Goal: Task Accomplishment & Management: Complete application form

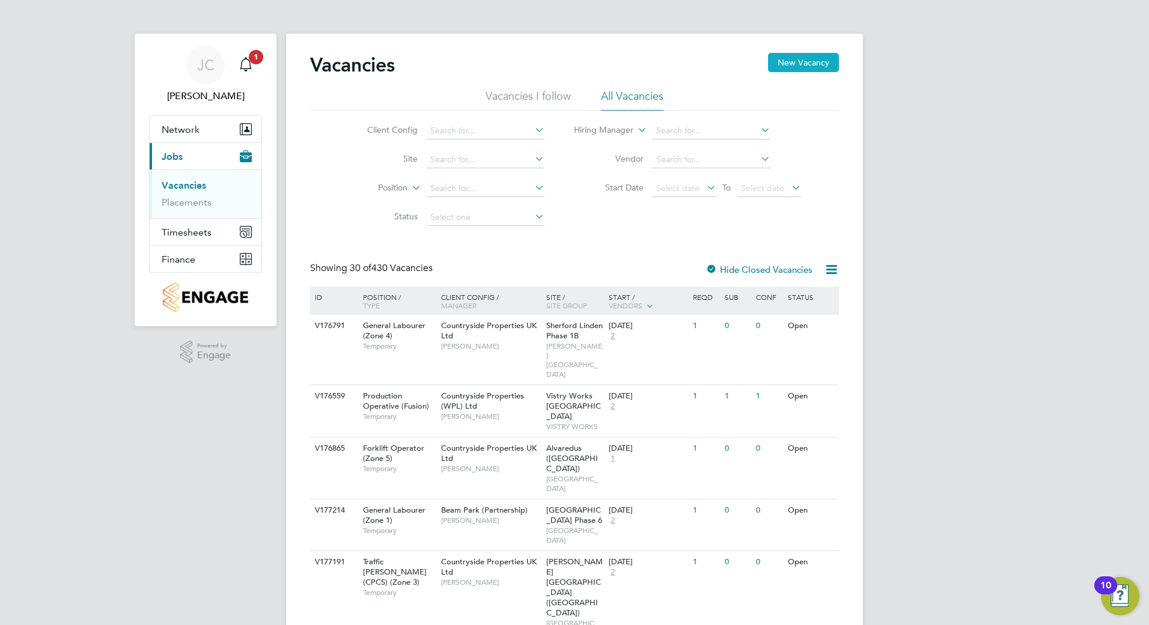
click at [827, 59] on button "New Vacancy" at bounding box center [803, 62] width 71 height 19
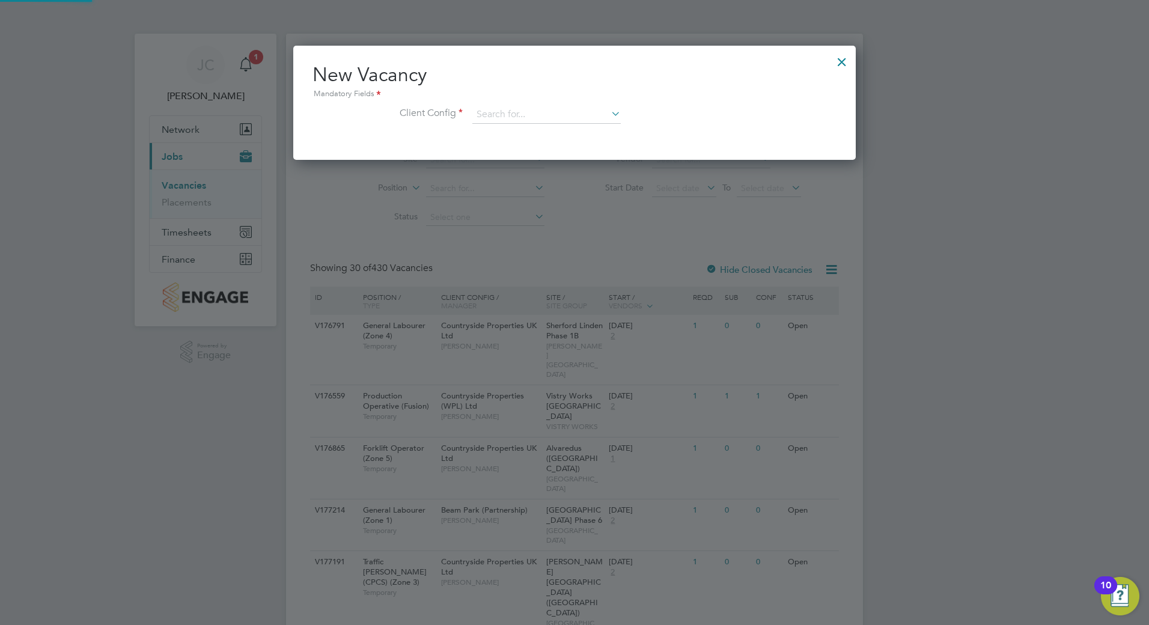
scroll to position [114, 563]
click at [517, 114] on input at bounding box center [546, 115] width 148 height 18
click at [558, 260] on li "Countryside Properties UK Ltd" at bounding box center [626, 262] width 308 height 16
type input "Countryside Properties UK Ltd"
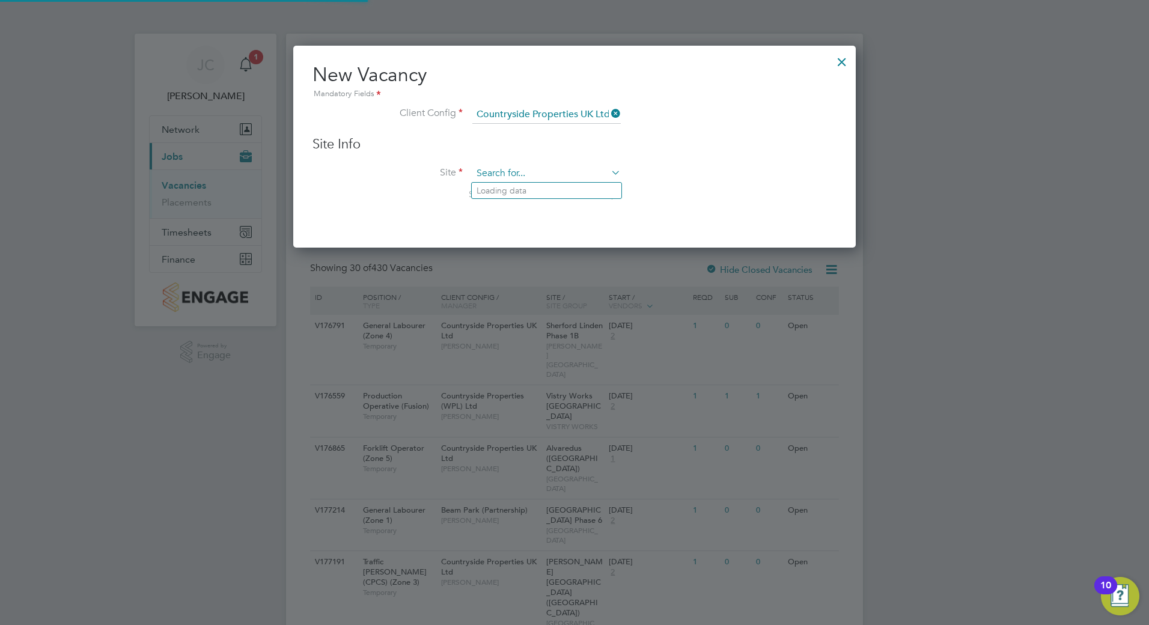
click at [503, 181] on input at bounding box center [546, 174] width 148 height 18
type input "j"
click at [515, 181] on input "dp6" at bounding box center [546, 174] width 148 height 18
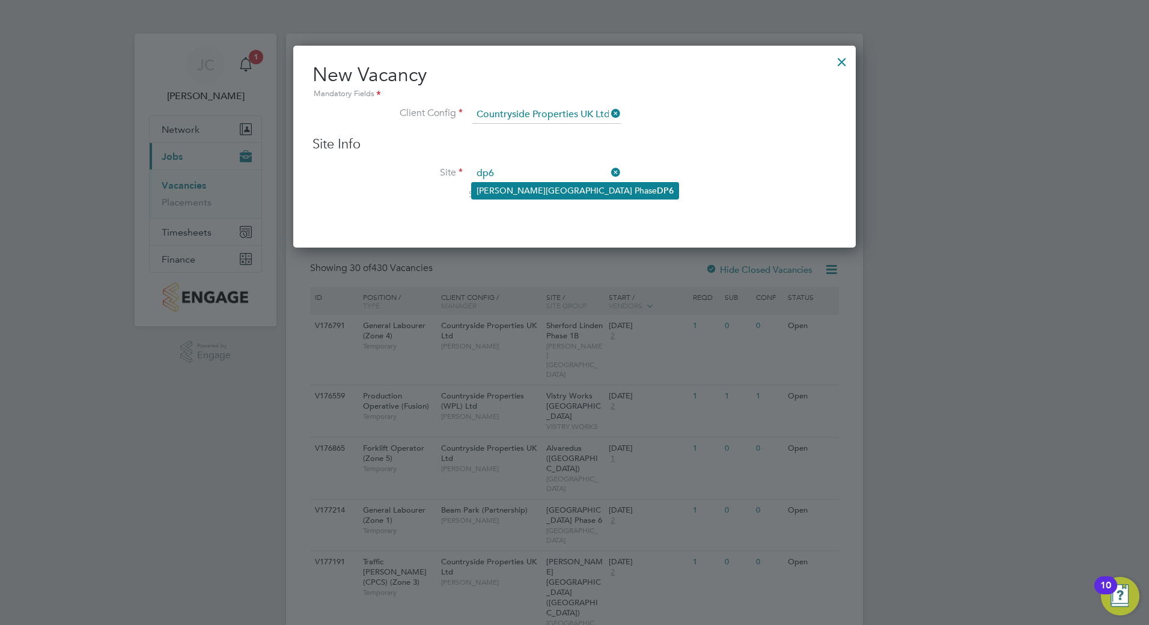
click at [516, 184] on li "[PERSON_NAME] Keynes Phase DP6" at bounding box center [575, 191] width 207 height 16
type input "[PERSON_NAME] Keynes Phase DP6"
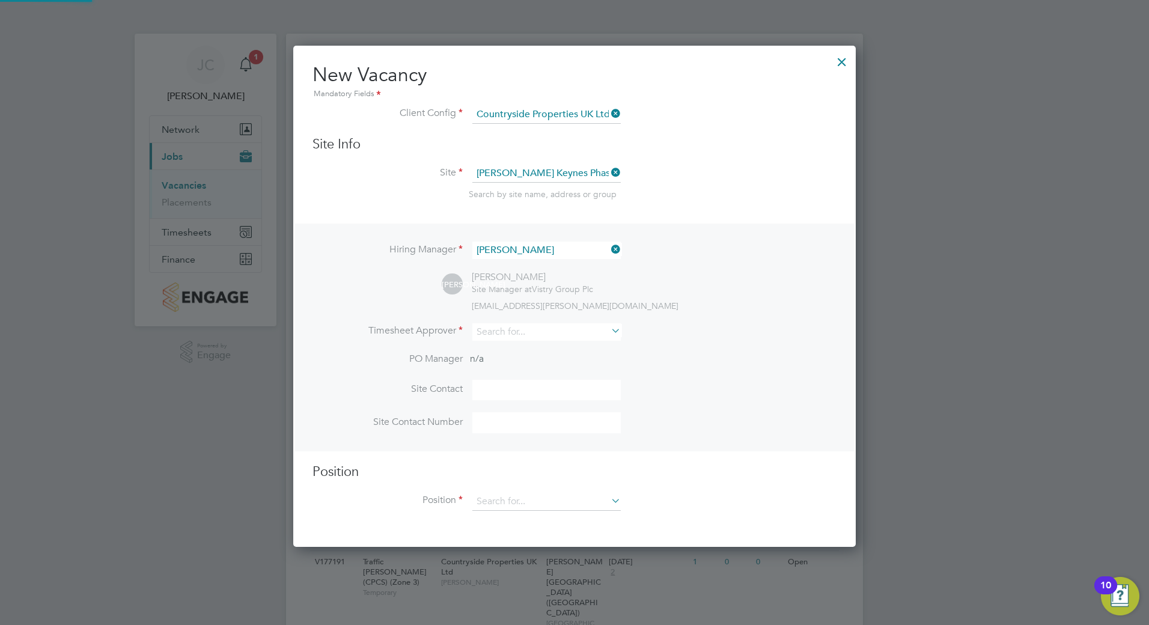
scroll to position [502, 563]
click at [624, 252] on li "Hiring Manager [PERSON_NAME]" at bounding box center [574, 256] width 524 height 29
click at [609, 252] on icon at bounding box center [609, 249] width 0 height 17
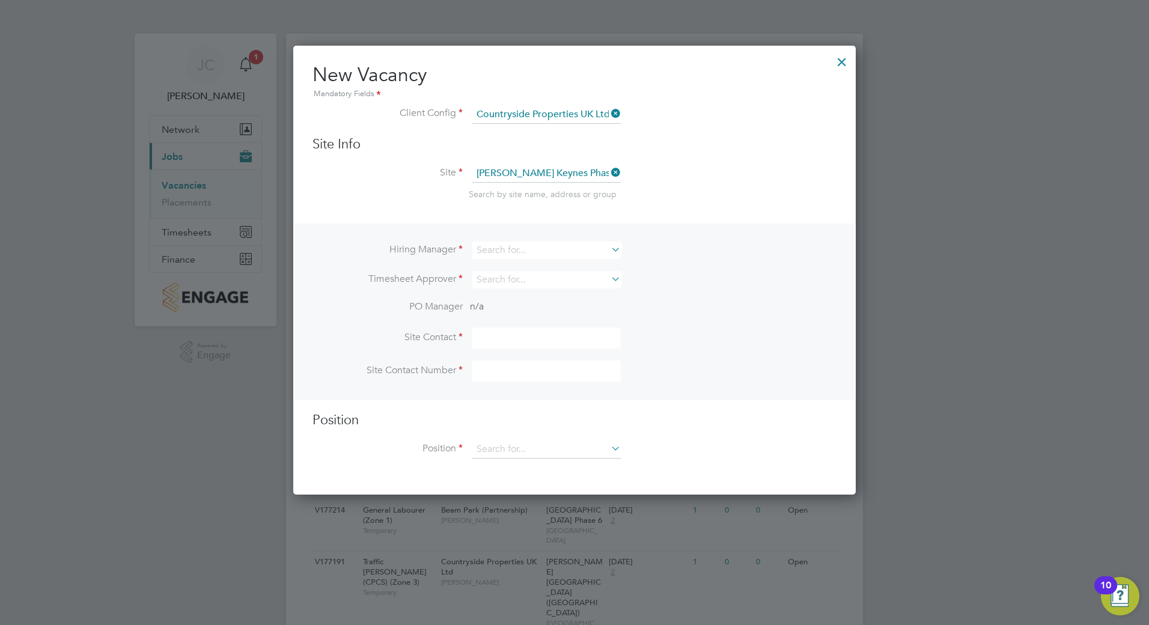
scroll to position [450, 563]
click at [564, 250] on input at bounding box center [546, 250] width 148 height 17
type input "b"
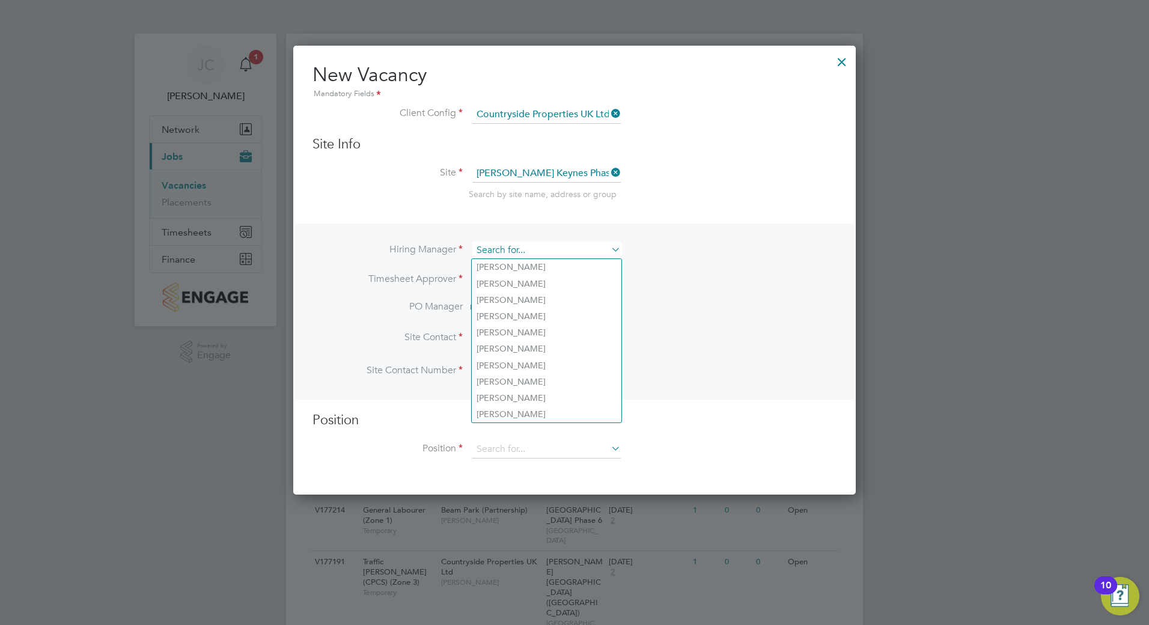
click at [527, 246] on input at bounding box center [546, 250] width 148 height 17
click at [527, 380] on li "[PERSON_NAME]" at bounding box center [547, 382] width 150 height 16
type input "[PERSON_NAME]"
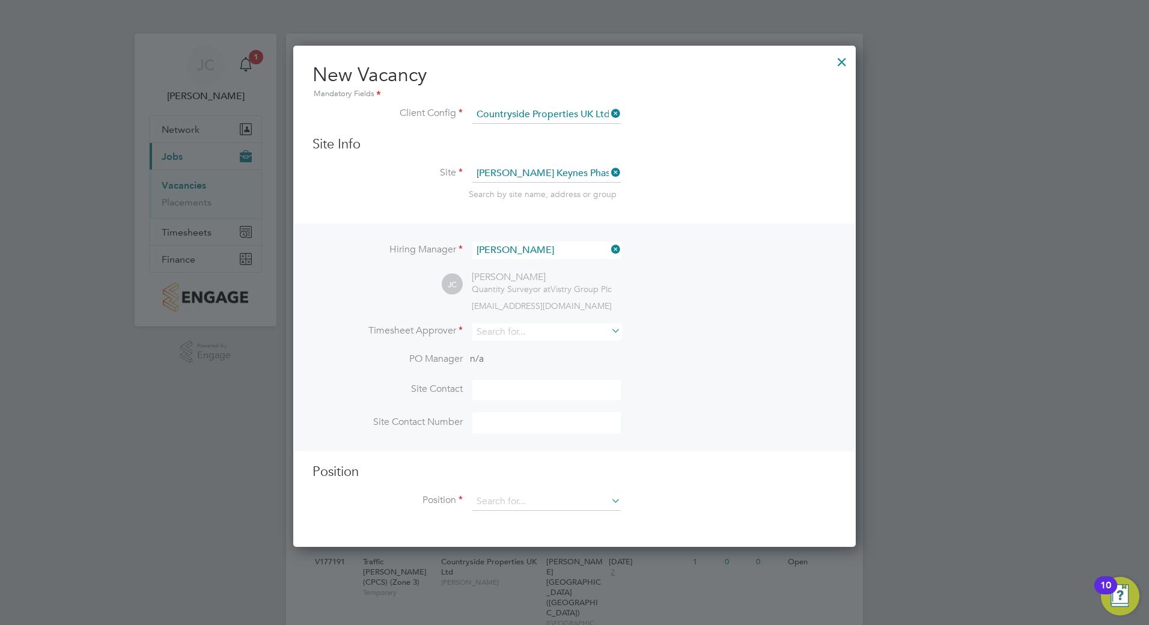
scroll to position [502, 563]
click at [505, 339] on input at bounding box center [546, 331] width 148 height 17
click at [500, 344] on b "Capo" at bounding box center [508, 349] width 22 height 10
type input "[PERSON_NAME]"
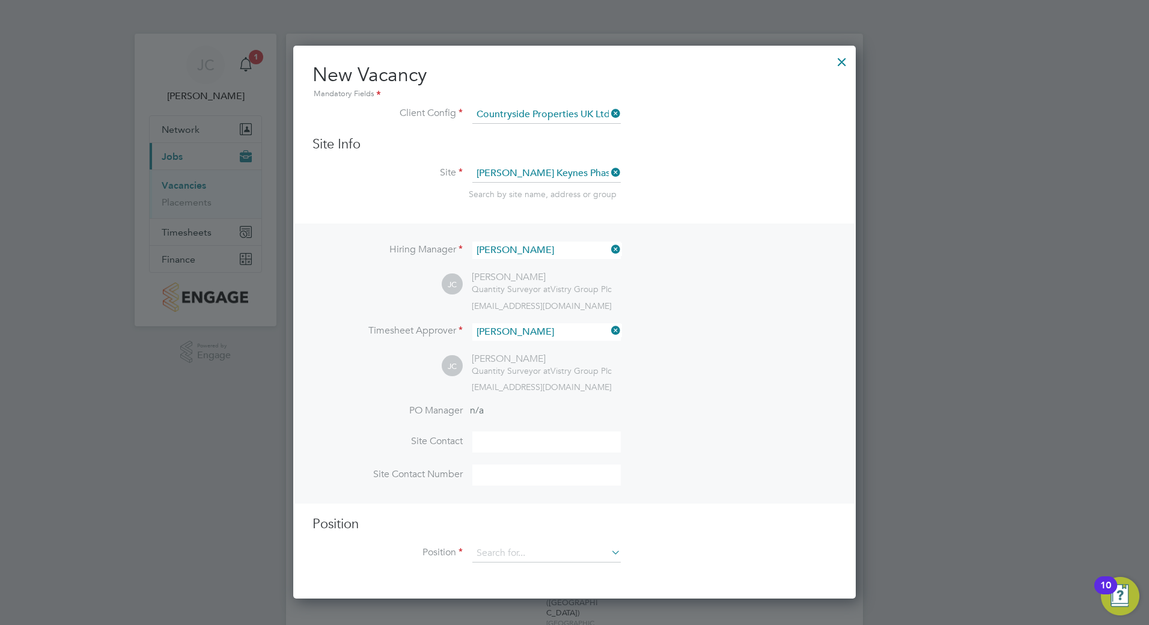
click at [496, 544] on div "Position Position" at bounding box center [574, 544] width 524 height 59
click at [496, 552] on input at bounding box center [546, 553] width 148 height 18
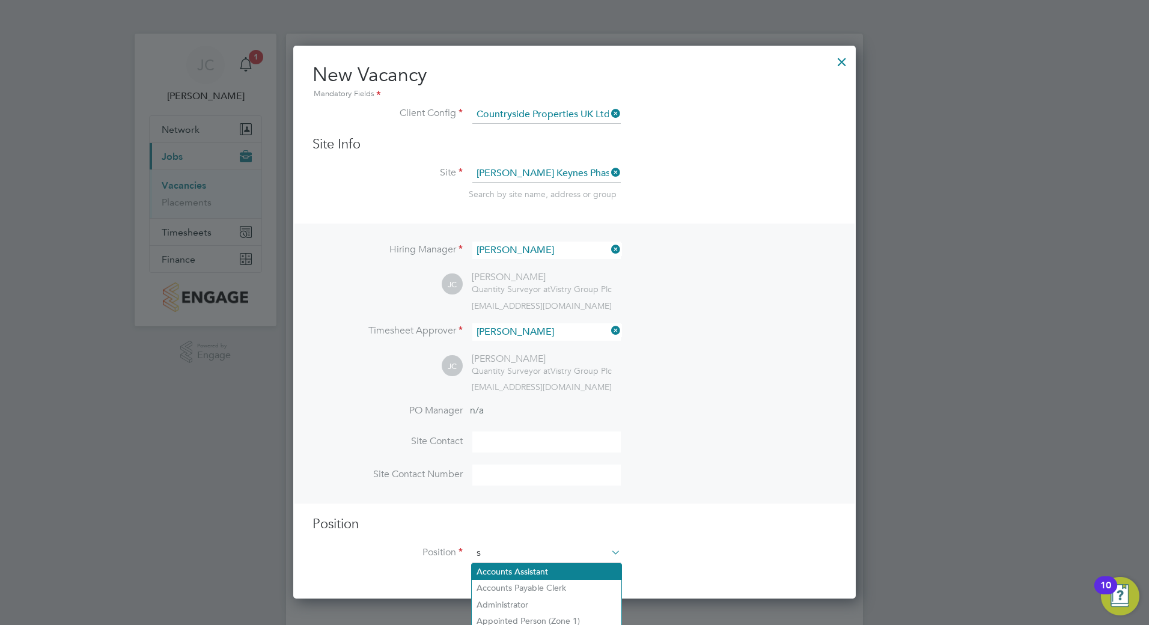
scroll to position [1719, 563]
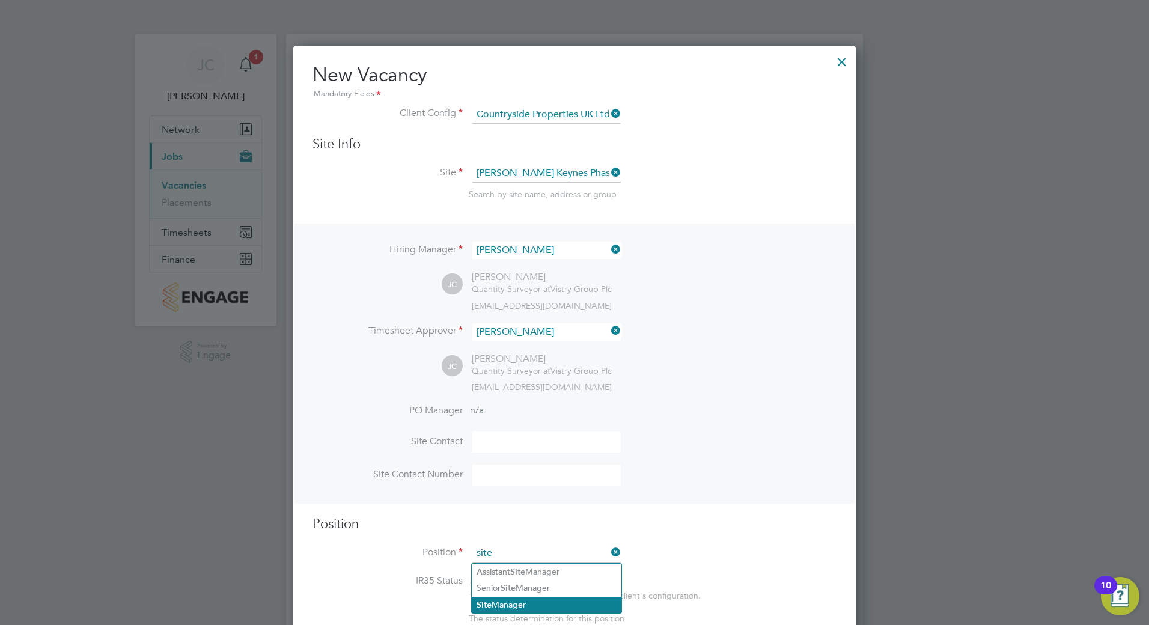
click at [496, 597] on li "Site Manager" at bounding box center [547, 605] width 150 height 16
type input "Site Manager"
type textarea "• Loremip dolo sitam con adipisc eli se doeiusmodt inci utl etdolore magnaaliqu…"
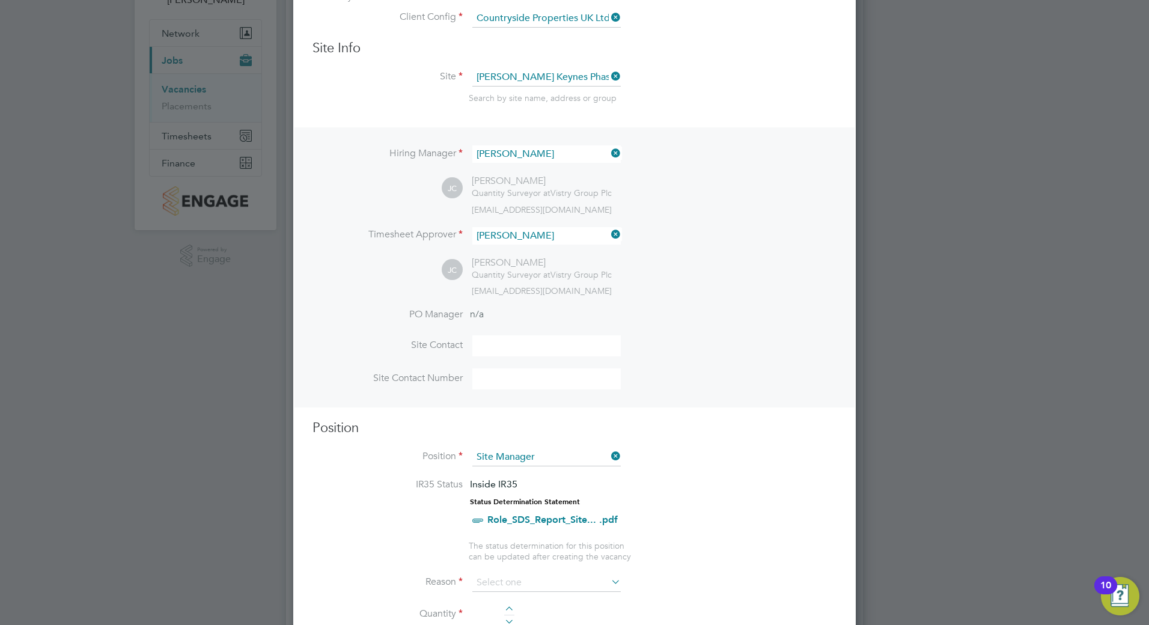
scroll to position [300, 0]
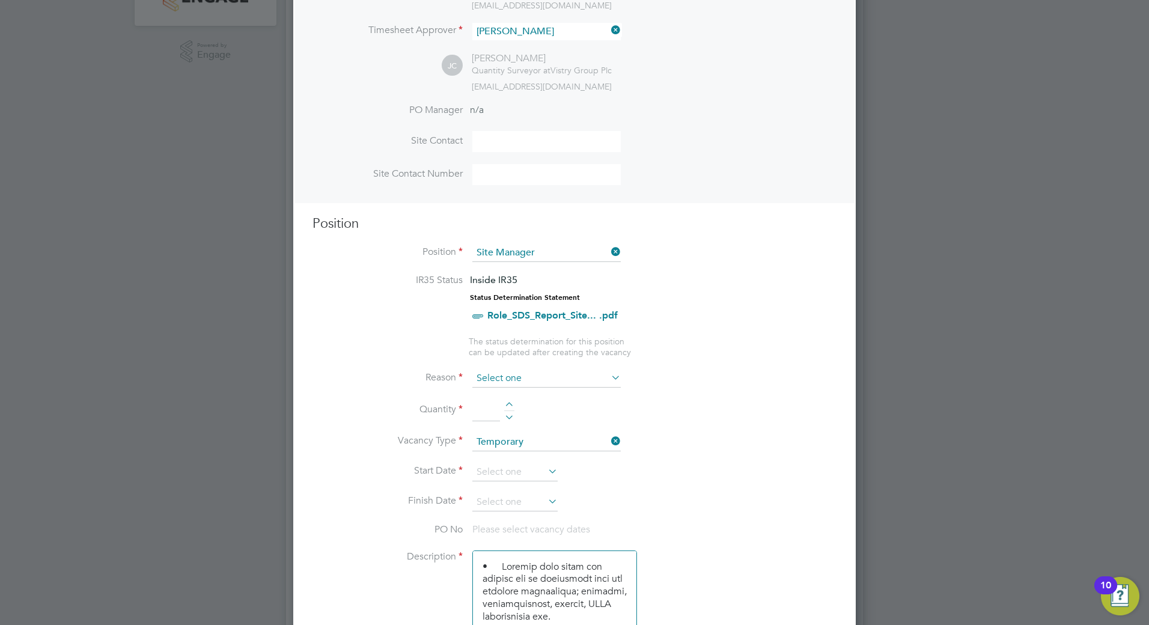
click at [539, 371] on input at bounding box center [546, 378] width 148 height 18
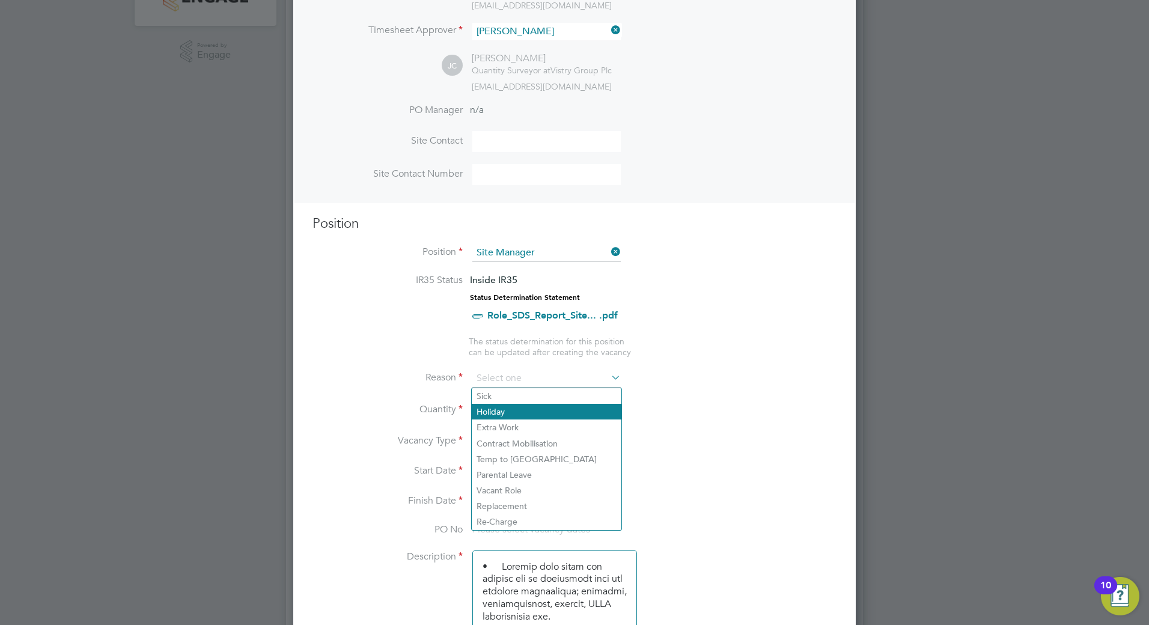
click at [519, 410] on li "Holiday" at bounding box center [547, 412] width 150 height 16
type input "Holiday"
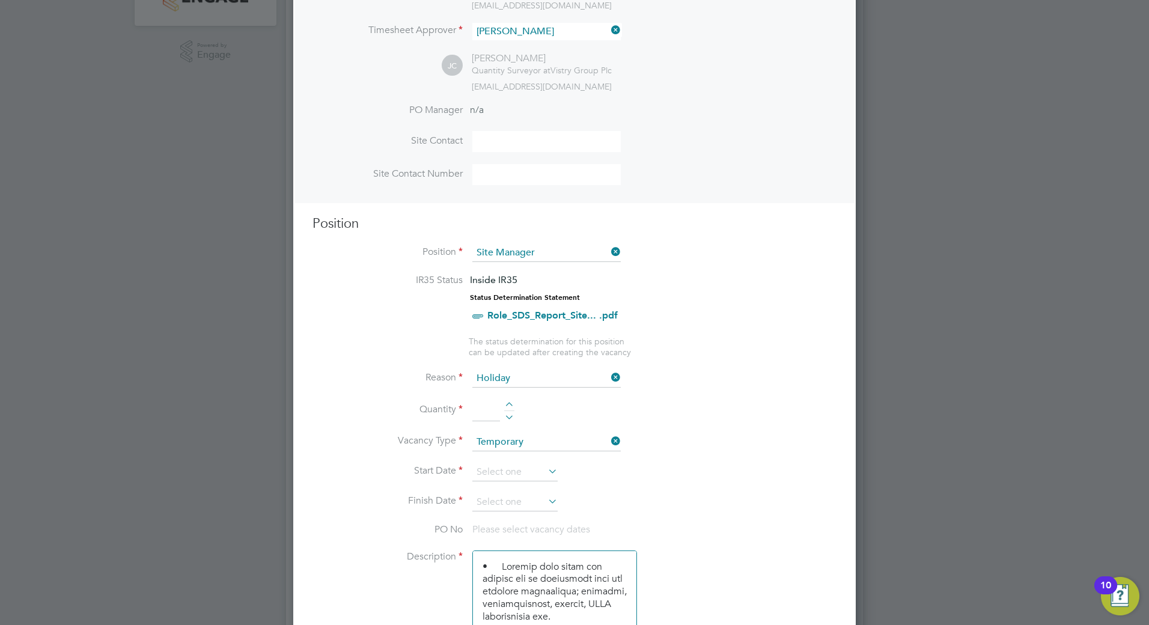
click at [512, 402] on div at bounding box center [509, 406] width 10 height 8
type input "1"
click at [529, 473] on input at bounding box center [514, 472] width 85 height 18
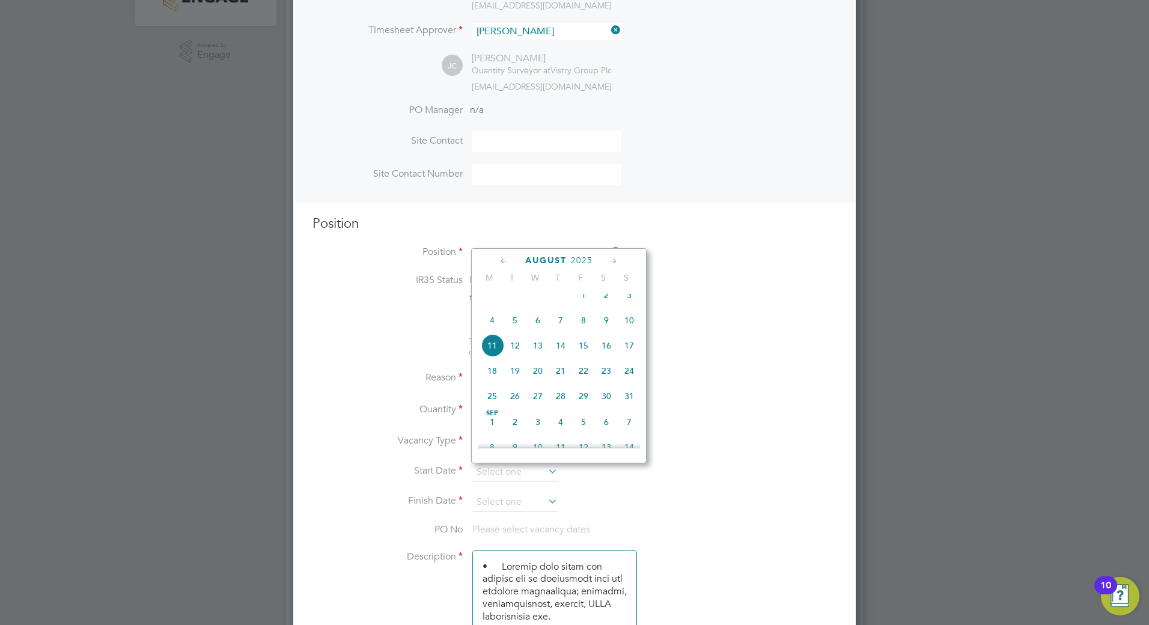
click at [512, 357] on span "12" at bounding box center [514, 345] width 23 height 23
type input "[DATE]"
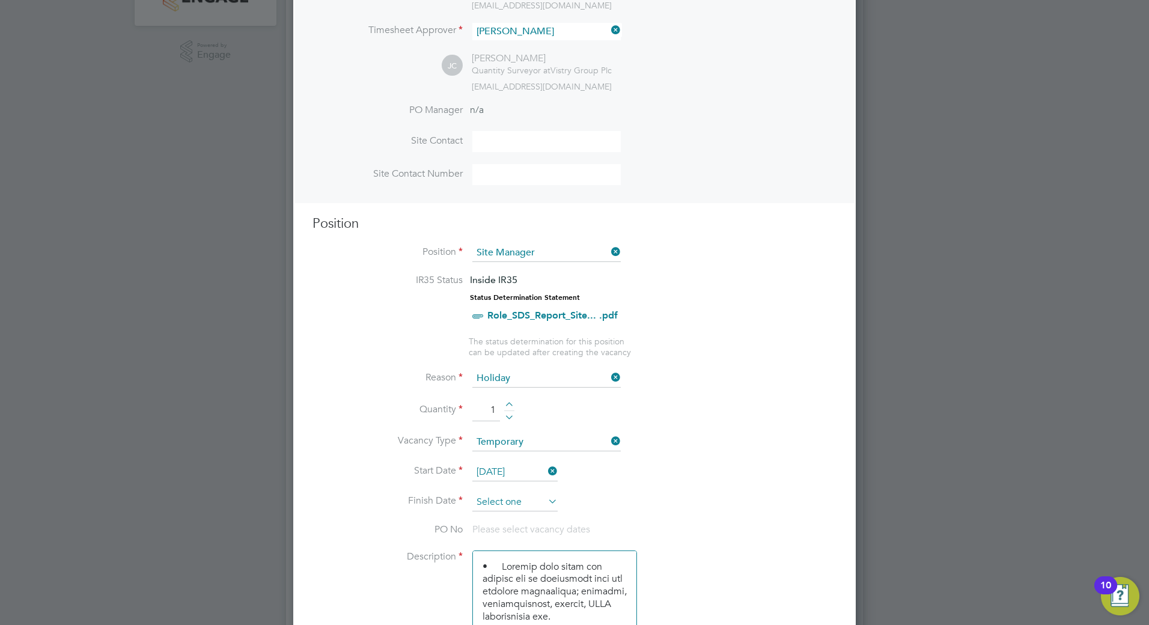
click at [520, 502] on input at bounding box center [514, 502] width 85 height 18
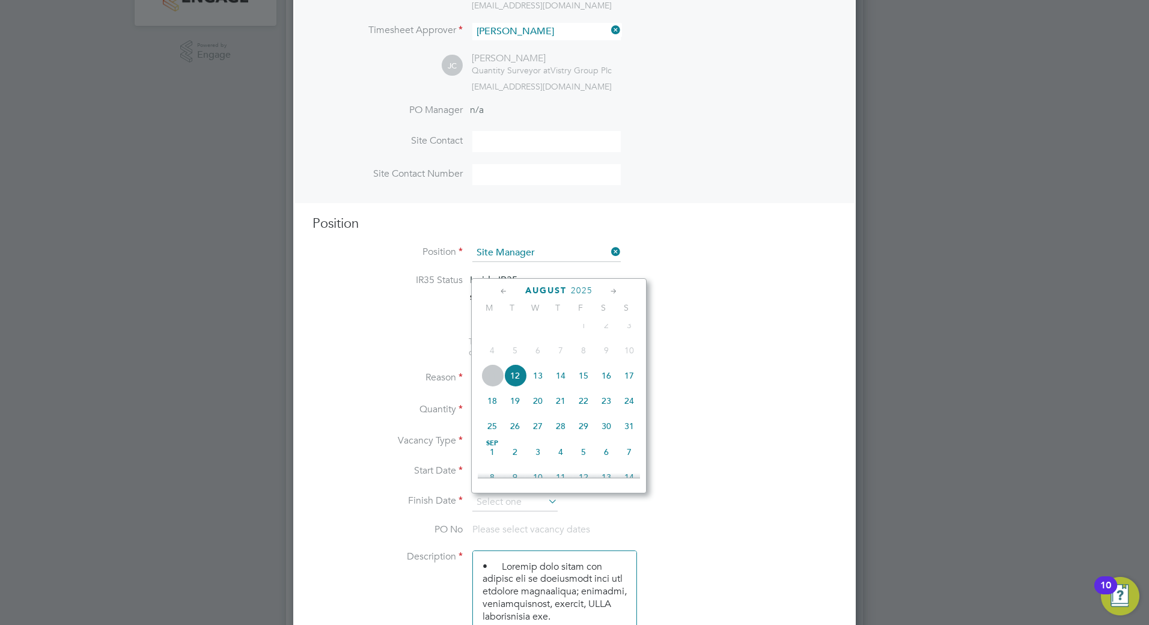
click at [515, 437] on span "26" at bounding box center [514, 426] width 23 height 23
type input "[DATE]"
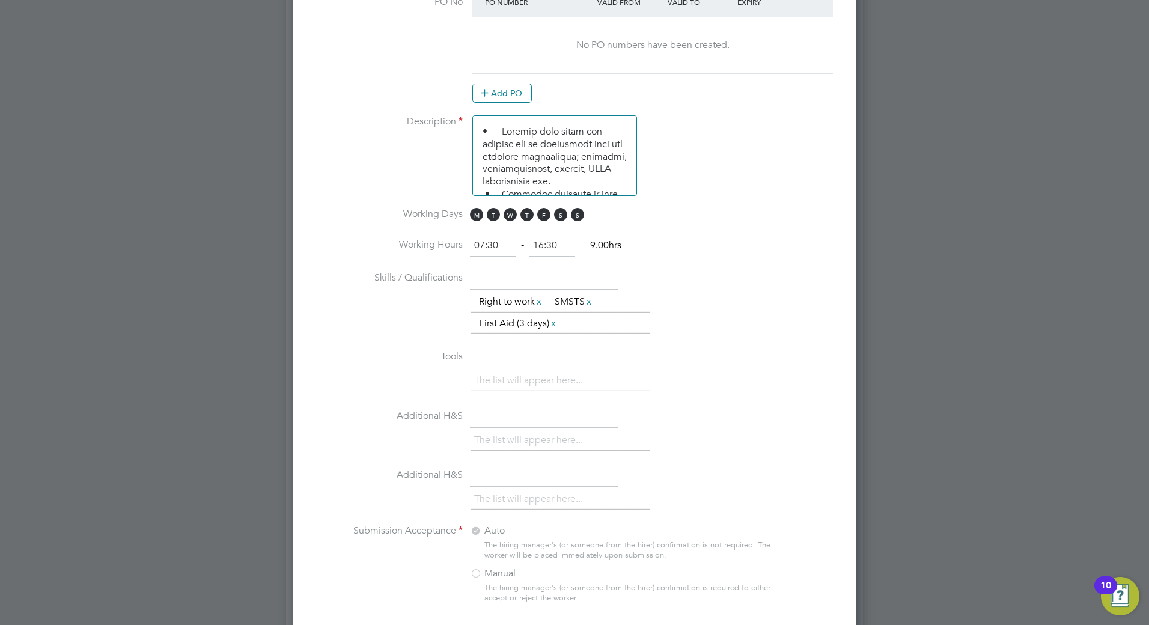
scroll to position [961, 0]
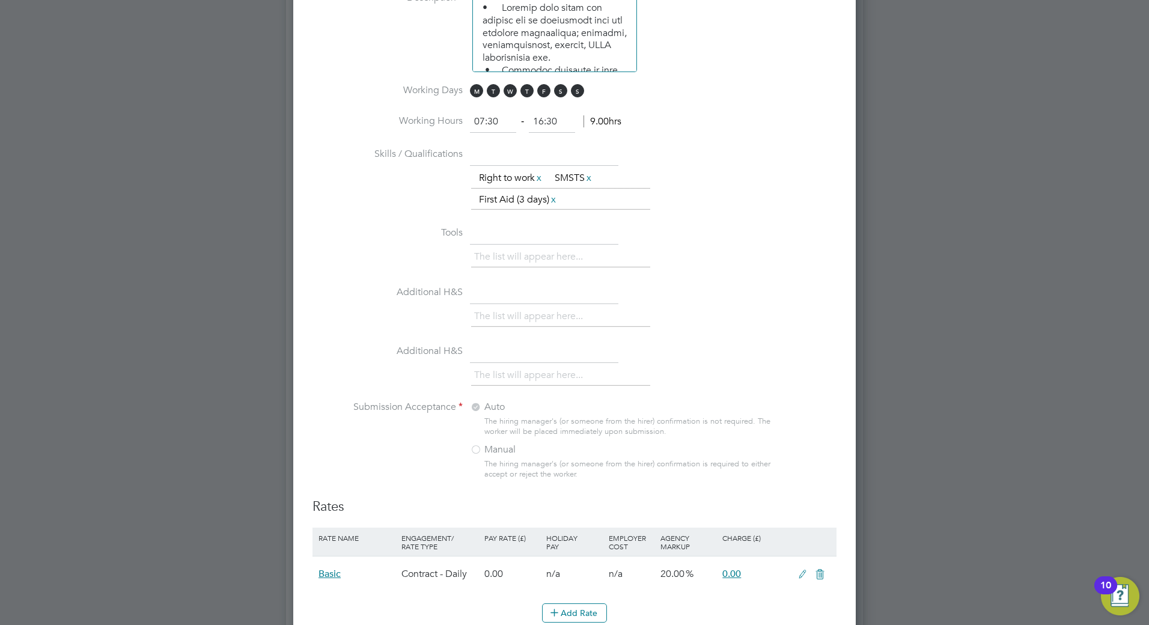
click at [571, 94] on span "M T W T F S S" at bounding box center [529, 90] width 118 height 13
click at [565, 91] on span "S" at bounding box center [560, 90] width 13 height 13
click at [581, 88] on span "S" at bounding box center [577, 90] width 13 height 13
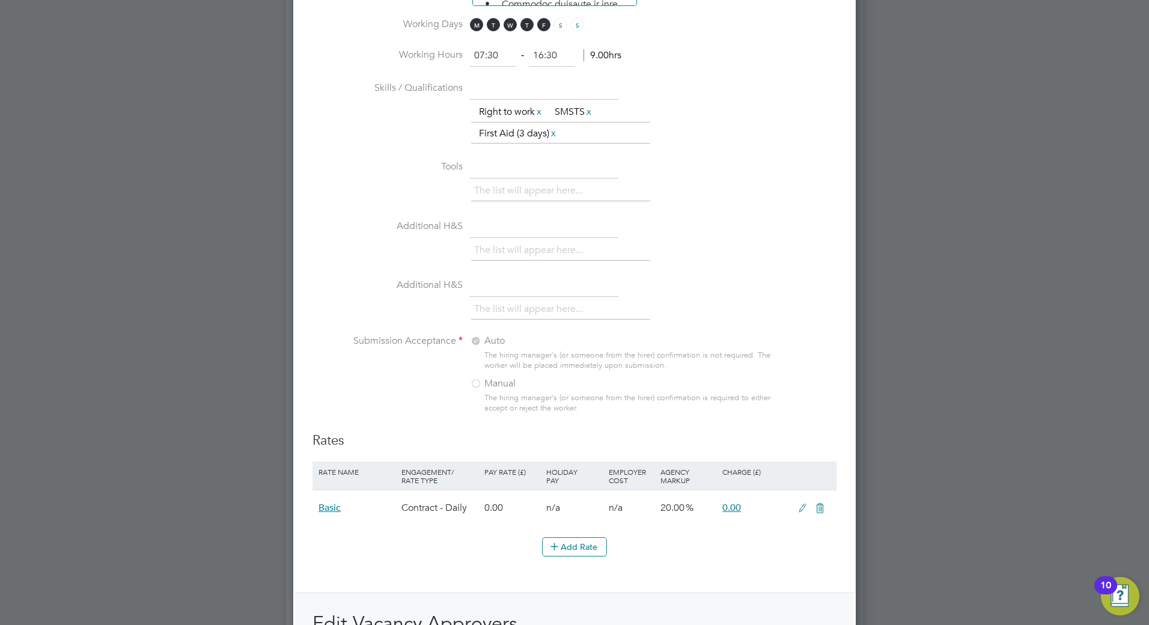
scroll to position [1262, 0]
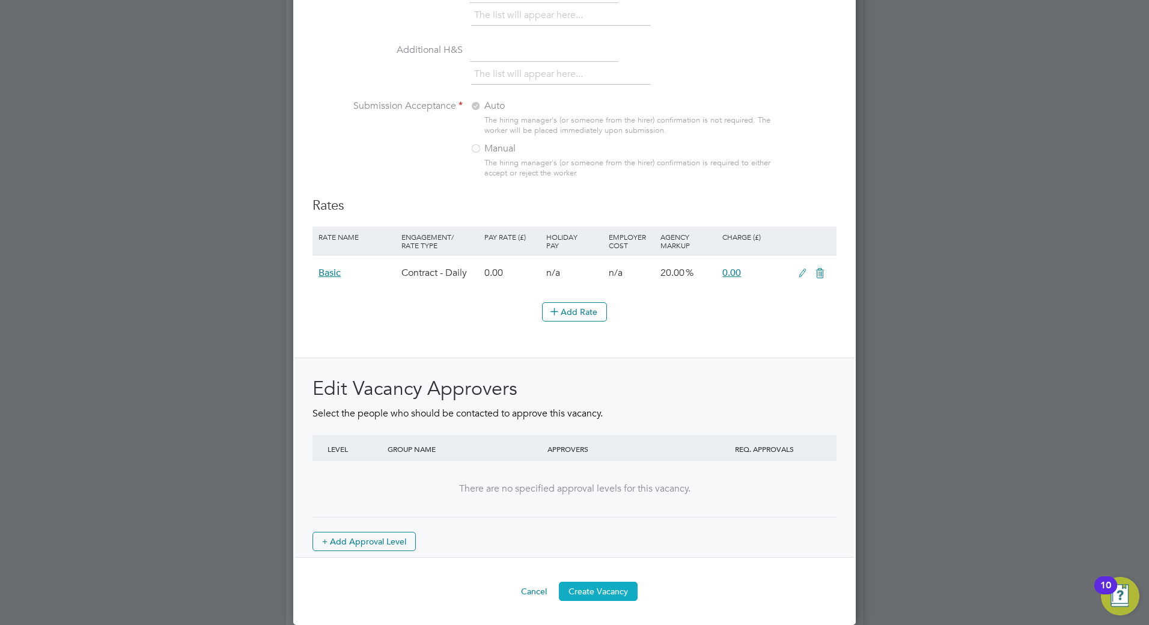
click at [603, 589] on button "Create Vacancy" at bounding box center [598, 591] width 79 height 19
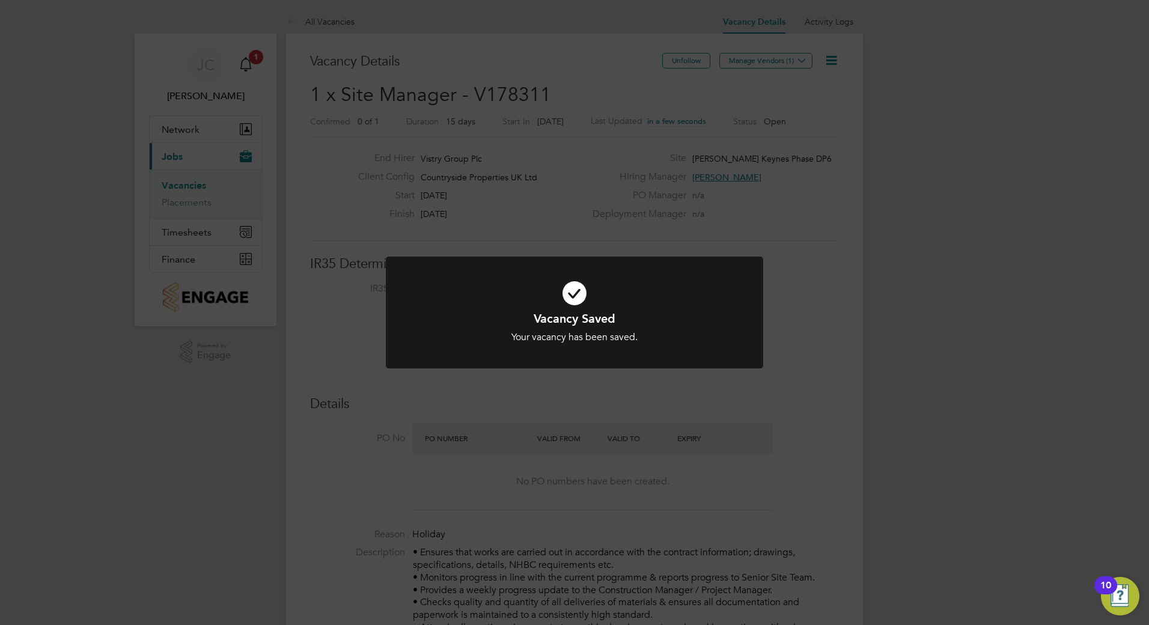
click at [622, 312] on h1 "Vacancy Saved" at bounding box center [574, 319] width 312 height 16
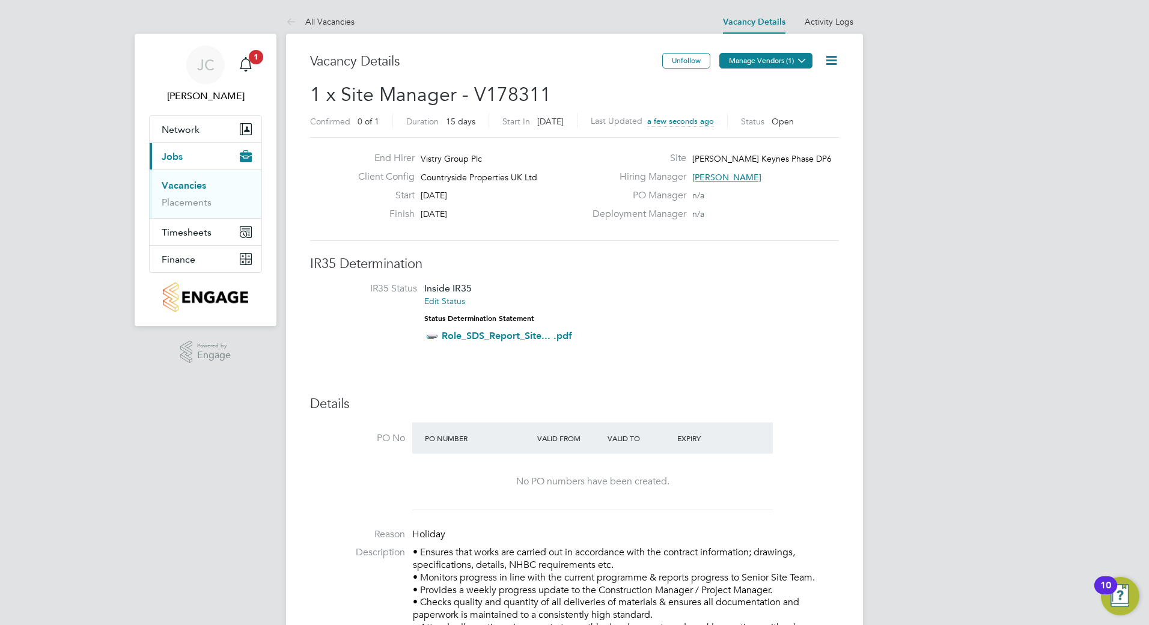
click at [757, 58] on button "Manage Vendors (1)" at bounding box center [765, 61] width 93 height 16
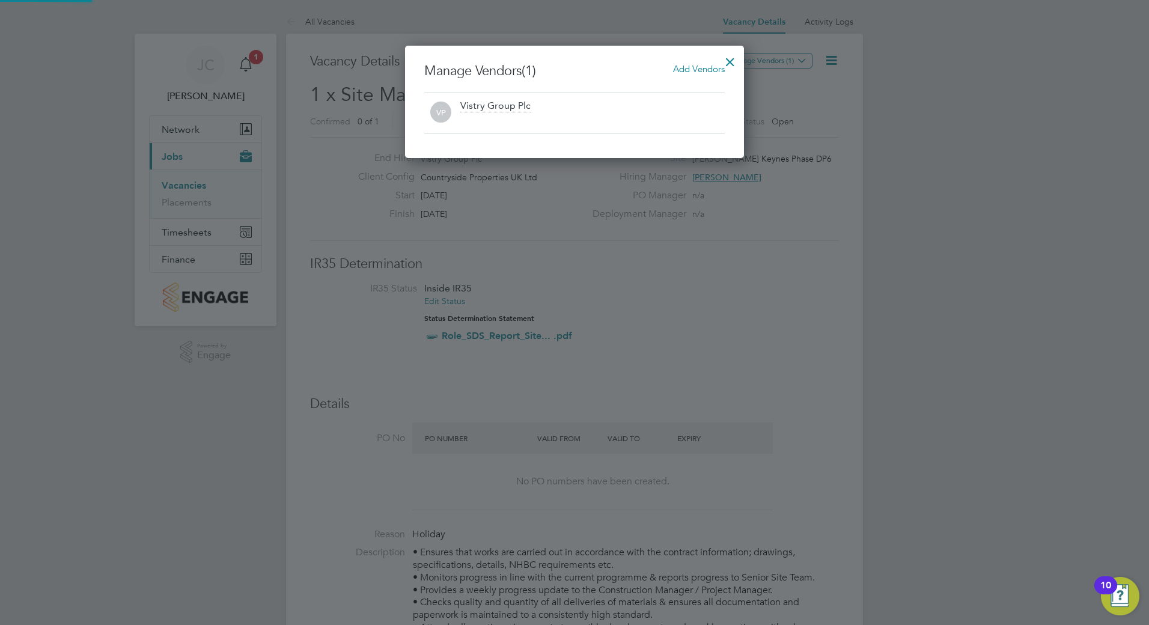
scroll to position [6, 6]
click at [693, 73] on span "Add Vendors" at bounding box center [699, 68] width 52 height 11
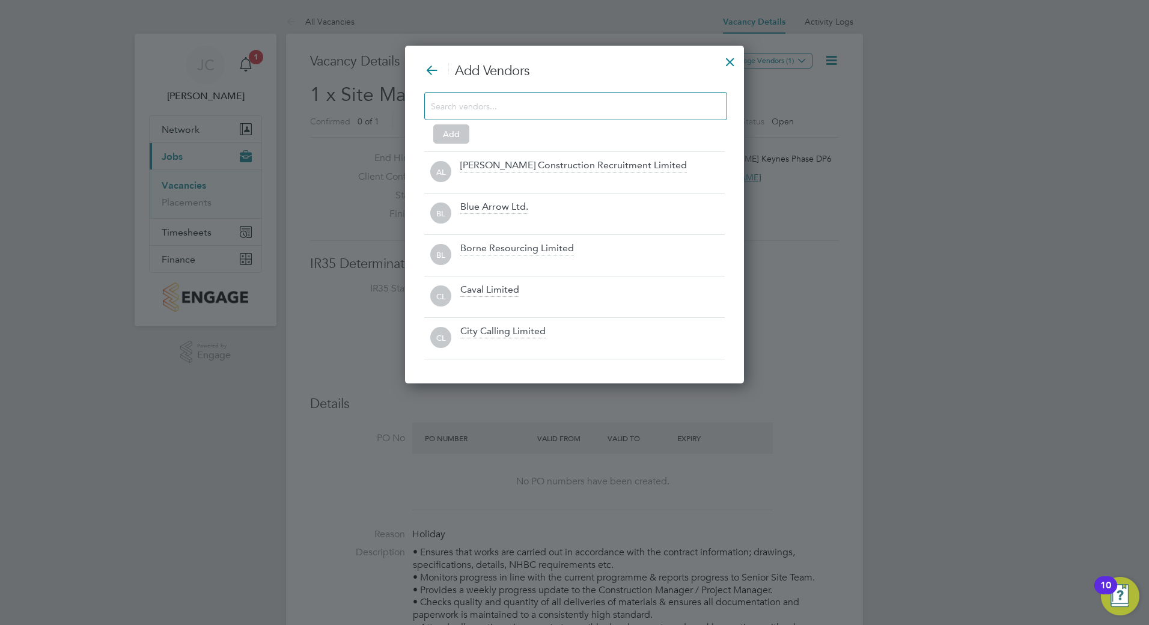
click at [541, 109] on input at bounding box center [566, 106] width 270 height 16
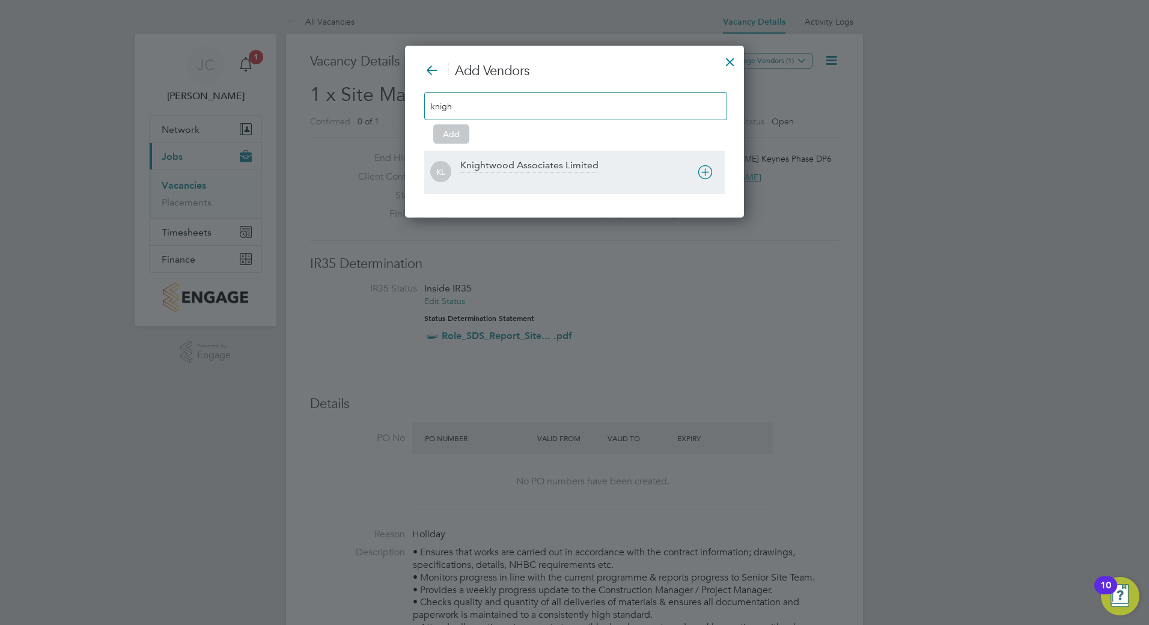
type input "knigh"
click at [497, 164] on div "Knightwood Associates Limited" at bounding box center [529, 165] width 138 height 13
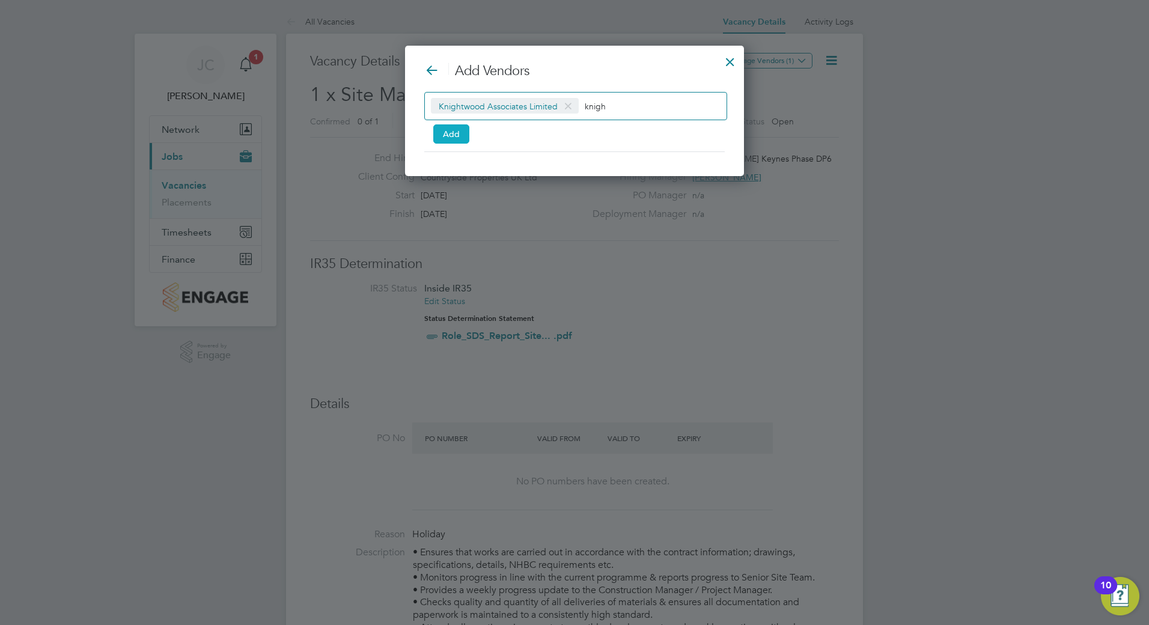
click at [463, 134] on button "Add" at bounding box center [451, 133] width 36 height 19
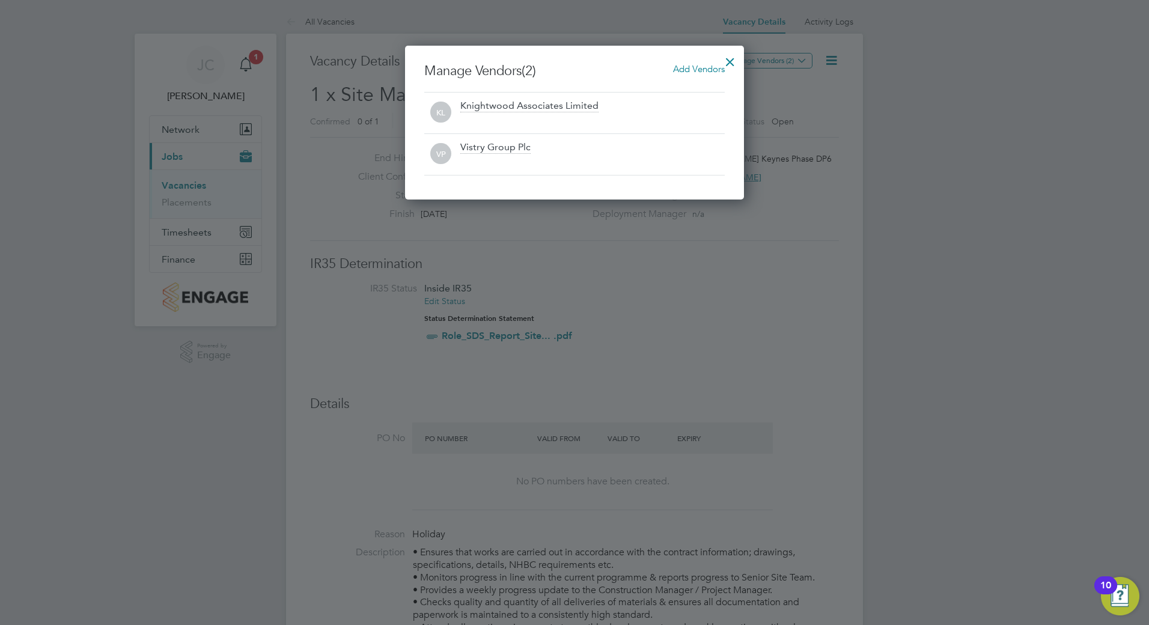
click at [730, 59] on div at bounding box center [730, 59] width 22 height 22
